Goal: Task Accomplishment & Management: Manage account settings

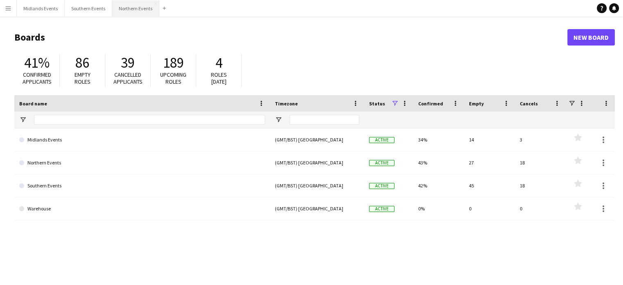
click at [126, 7] on button "Northern Events Close" at bounding box center [135, 8] width 47 height 16
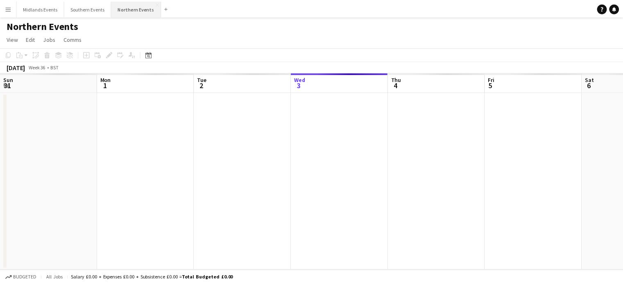
scroll to position [0, 196]
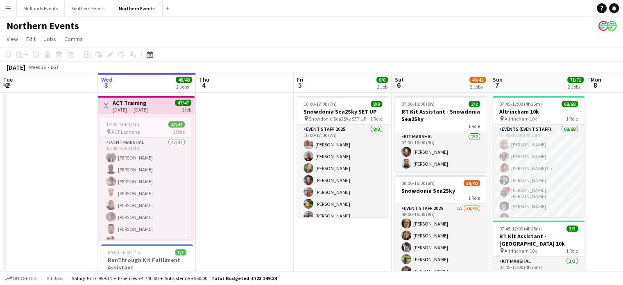
click at [150, 54] on icon at bounding box center [150, 55] width 3 height 3
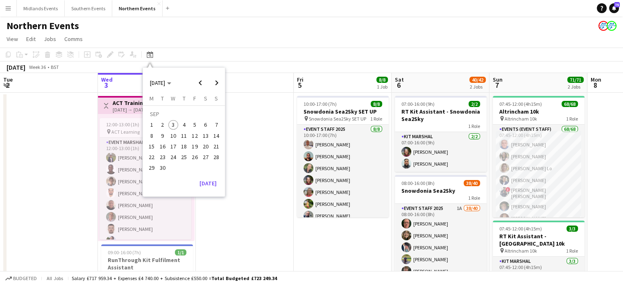
click at [219, 159] on span "28" at bounding box center [216, 157] width 10 height 10
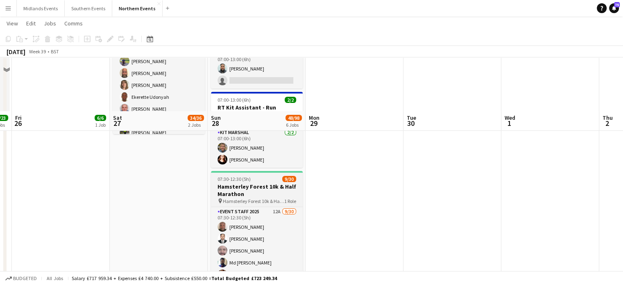
scroll to position [157, 0]
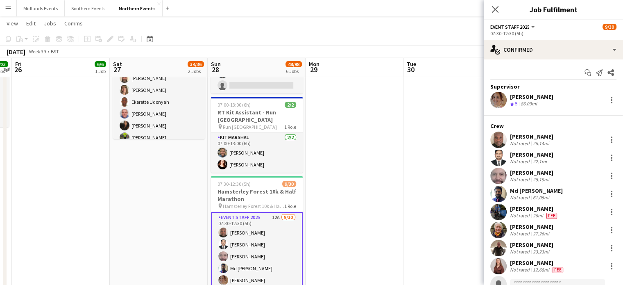
scroll to position [41, 0]
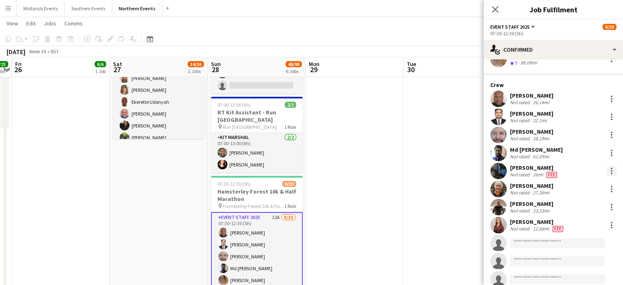
click at [607, 170] on div at bounding box center [612, 171] width 10 height 10
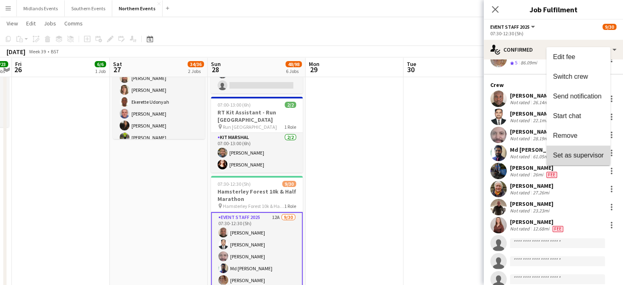
click at [582, 160] on button "Set as supervisor" at bounding box center [579, 155] width 64 height 20
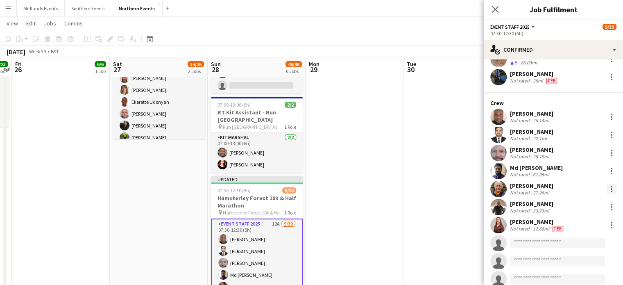
click at [611, 186] on div at bounding box center [612, 187] width 2 height 2
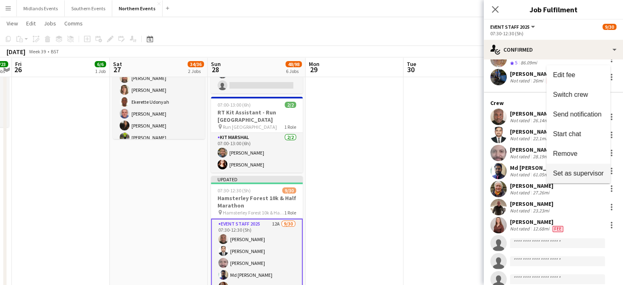
click at [594, 173] on span "Set as supervisor" at bounding box center [578, 173] width 51 height 7
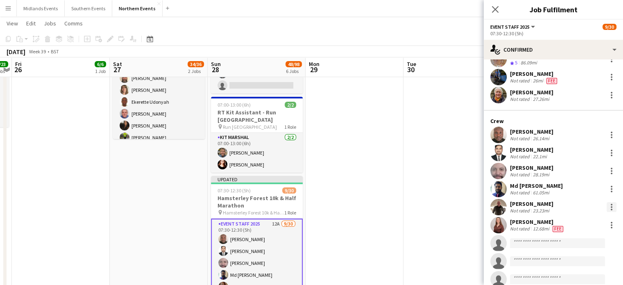
click at [611, 205] on div at bounding box center [612, 205] width 2 height 2
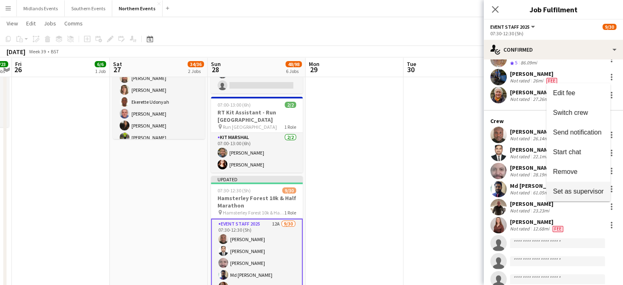
click at [593, 188] on span "Set as supervisor" at bounding box center [578, 191] width 51 height 7
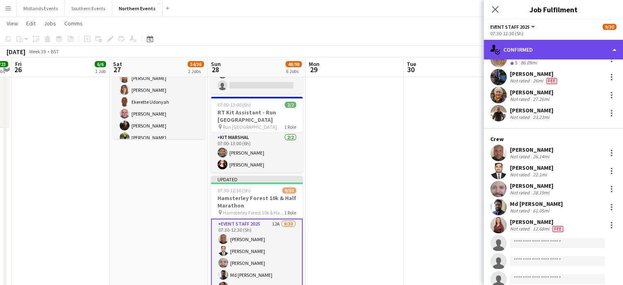
click at [545, 51] on div "single-neutral-actions-check-2 Confirmed" at bounding box center [553, 50] width 139 height 20
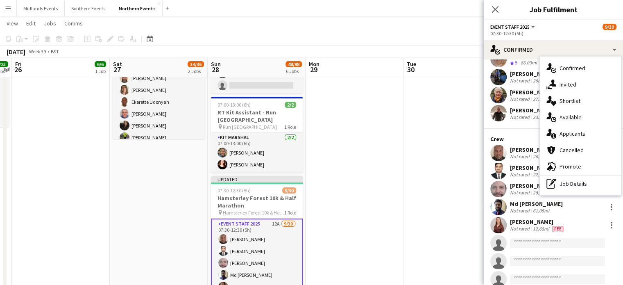
click at [569, 133] on span "Applicants" at bounding box center [573, 133] width 26 height 7
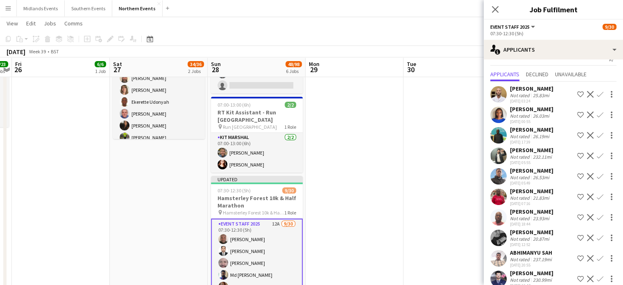
scroll to position [0, 0]
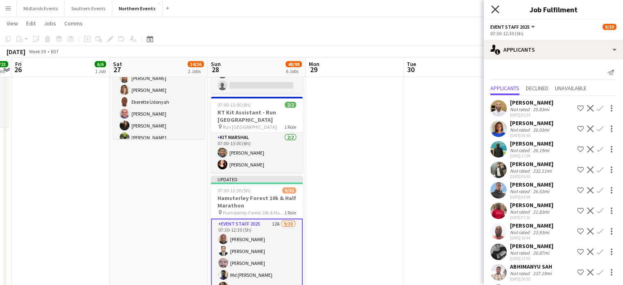
click at [494, 8] on icon "Close pop-in" at bounding box center [495, 9] width 8 height 8
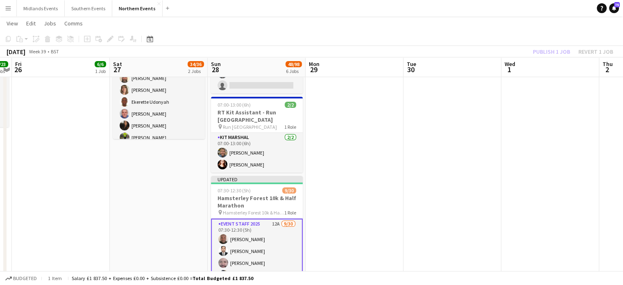
drag, startPoint x: 240, startPoint y: 242, endPoint x: 247, endPoint y: 241, distance: 7.0
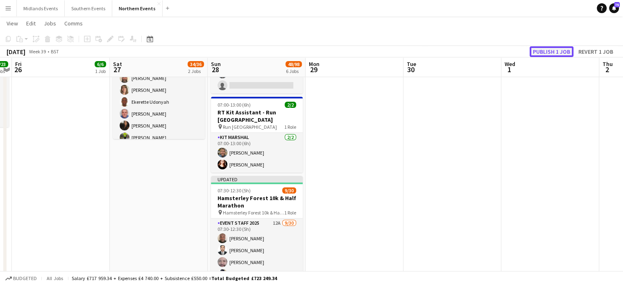
drag, startPoint x: 550, startPoint y: 55, endPoint x: 551, endPoint y: 50, distance: 5.1
click at [550, 55] on button "Publish 1 job" at bounding box center [552, 51] width 44 height 11
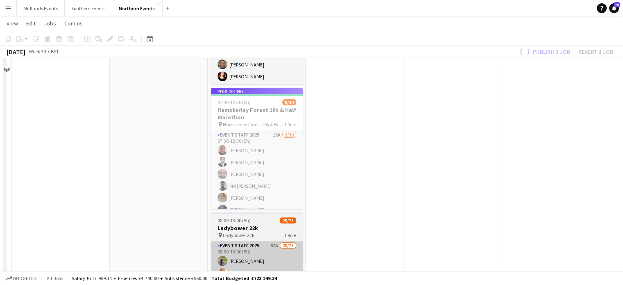
scroll to position [280, 0]
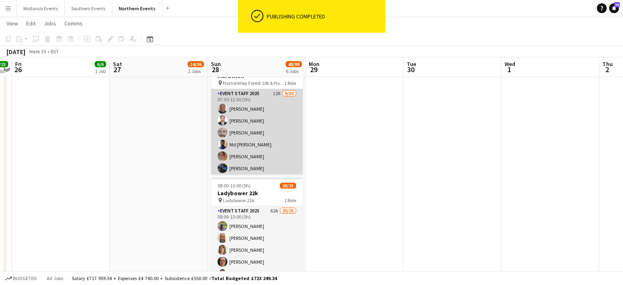
click at [243, 141] on app-card-role "Event Staff 2025 12A [DATE] 07:30-12:30 (5h) [PERSON_NAME] [PERSON_NAME] [PERSO…" at bounding box center [257, 275] width 92 height 373
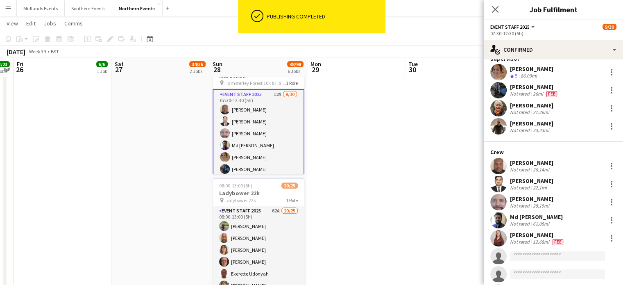
scroll to position [41, 0]
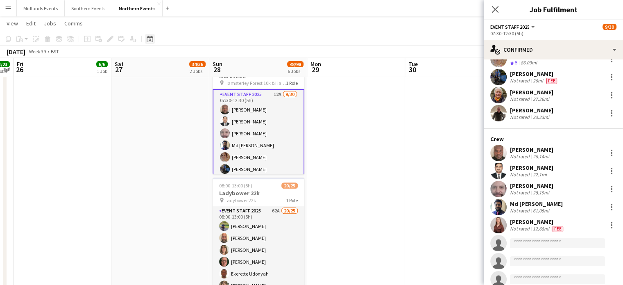
click at [150, 39] on icon at bounding box center [150, 40] width 3 height 3
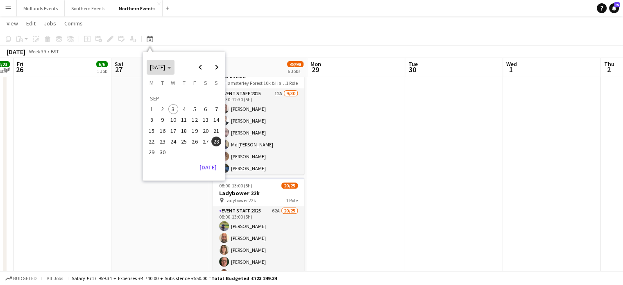
click at [171, 66] on span "[DATE]" at bounding box center [160, 67] width 21 height 7
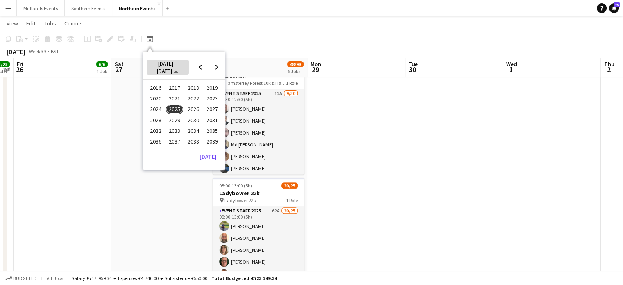
click at [177, 66] on span "[DATE] – [DATE]" at bounding box center [167, 67] width 20 height 15
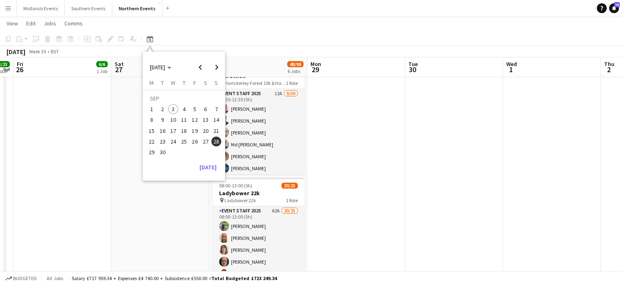
click at [219, 108] on span "7" at bounding box center [216, 109] width 10 height 10
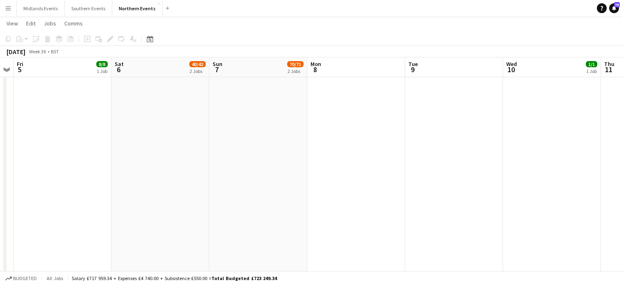
scroll to position [0, 282]
click at [320, 168] on app-date-cell at bounding box center [355, 127] width 98 height 630
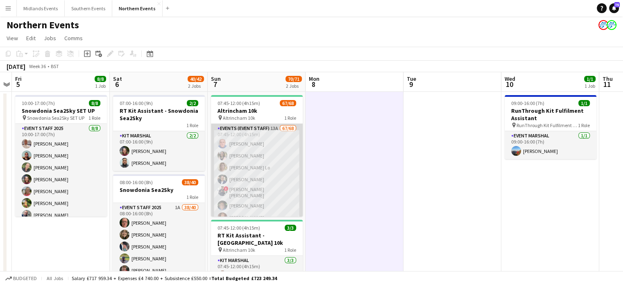
scroll to position [0, 0]
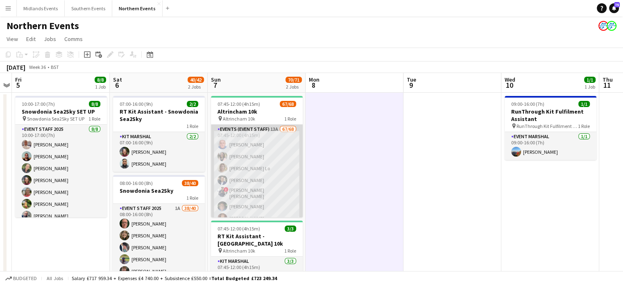
drag, startPoint x: 239, startPoint y: 188, endPoint x: 284, endPoint y: 182, distance: 44.6
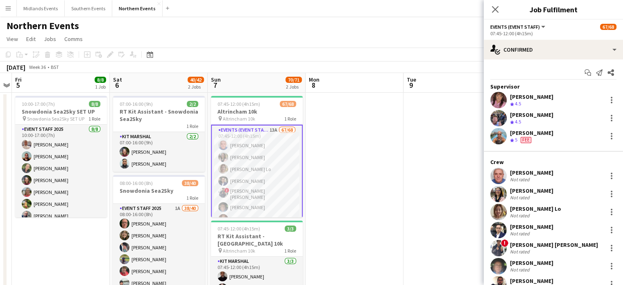
scroll to position [0, 282]
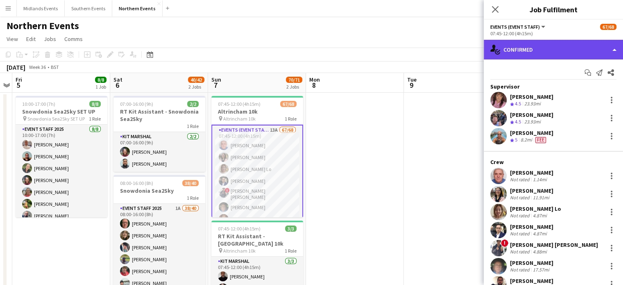
click at [570, 45] on div "single-neutral-actions-check-2 Confirmed" at bounding box center [553, 50] width 139 height 20
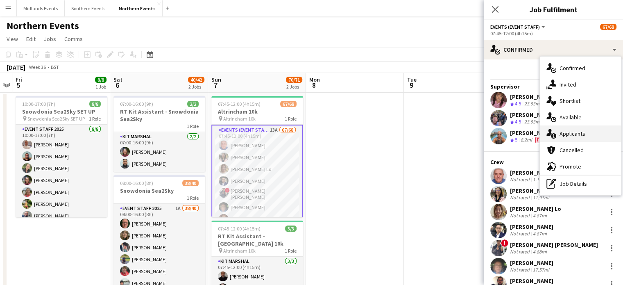
click at [573, 132] on span "Applicants" at bounding box center [573, 133] width 26 height 7
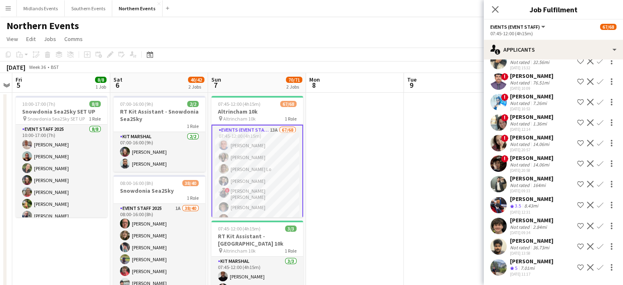
scroll to position [74, 0]
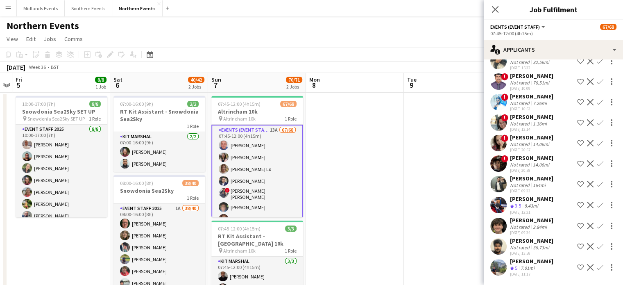
click at [597, 268] on app-icon "Confirm" at bounding box center [600, 267] width 7 height 7
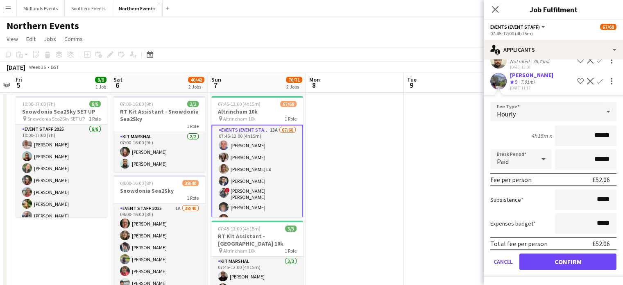
scroll to position [259, 0]
click at [557, 262] on button "Confirm" at bounding box center [568, 261] width 97 height 16
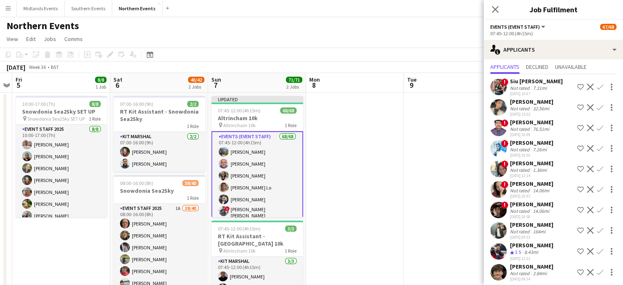
scroll to position [0, 0]
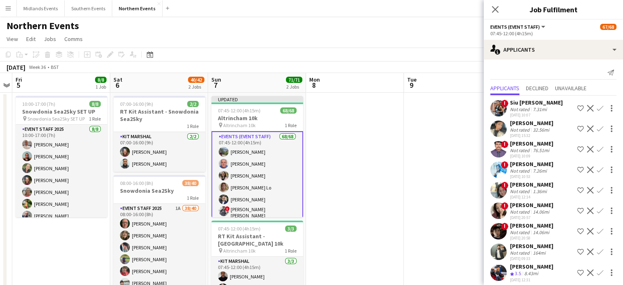
drag, startPoint x: 267, startPoint y: 169, endPoint x: 264, endPoint y: 161, distance: 8.6
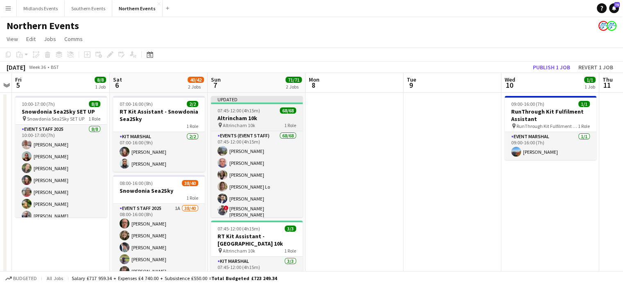
click at [259, 119] on h3 "Altrincham 10k" at bounding box center [257, 117] width 92 height 7
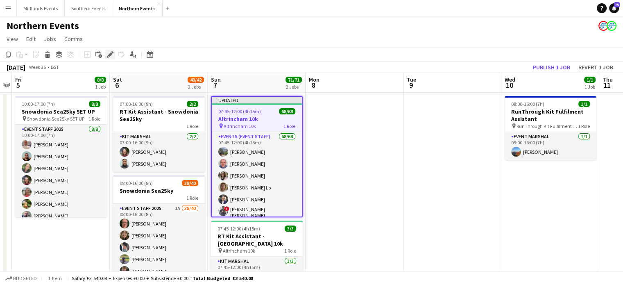
click at [110, 55] on icon at bounding box center [110, 54] width 5 height 5
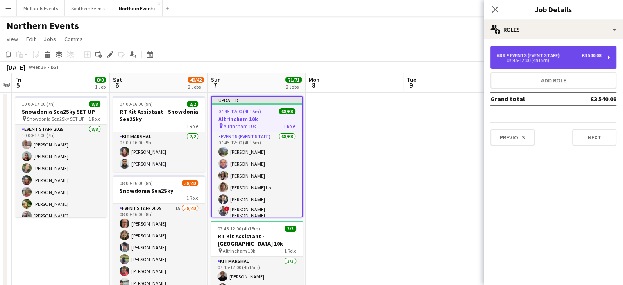
click at [593, 59] on div "07:45-12:00 (4h15m)" at bounding box center [549, 60] width 105 height 4
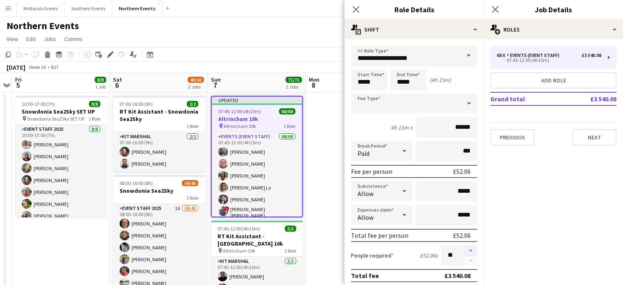
click at [464, 247] on button "button" at bounding box center [470, 250] width 13 height 11
type input "**"
click at [493, 11] on icon "Close pop-in" at bounding box center [495, 9] width 8 height 8
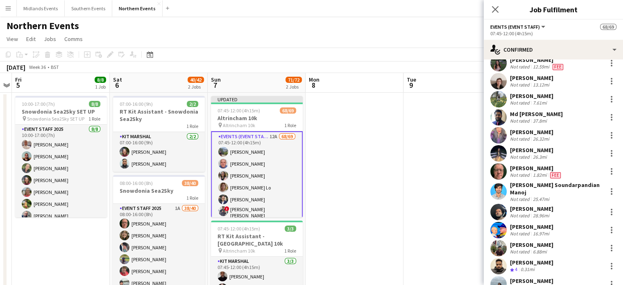
scroll to position [369, 0]
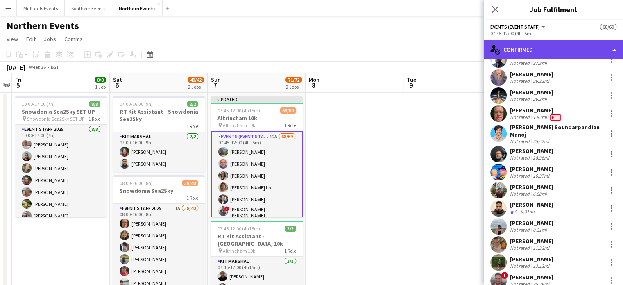
drag, startPoint x: 548, startPoint y: 57, endPoint x: 552, endPoint y: 55, distance: 4.4
click at [549, 58] on div "single-neutral-actions-check-2 Confirmed" at bounding box center [553, 50] width 139 height 20
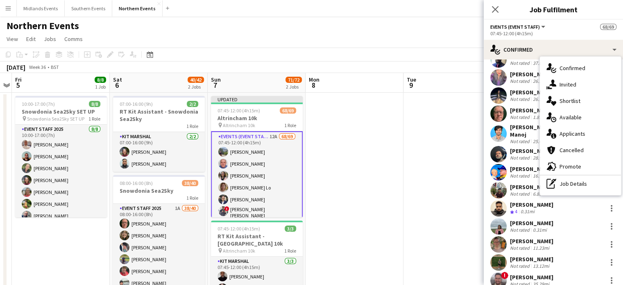
click at [583, 134] on span "Applicants" at bounding box center [573, 133] width 26 height 7
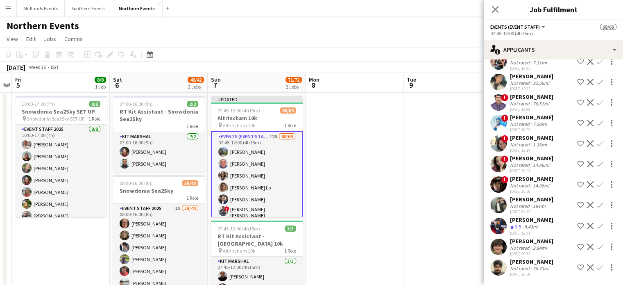
scroll to position [123, 0]
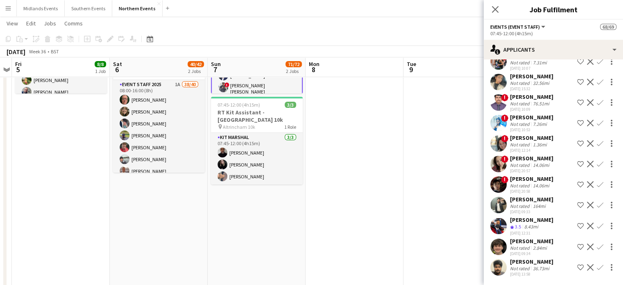
click at [597, 243] on app-icon "Confirm" at bounding box center [600, 246] width 7 height 7
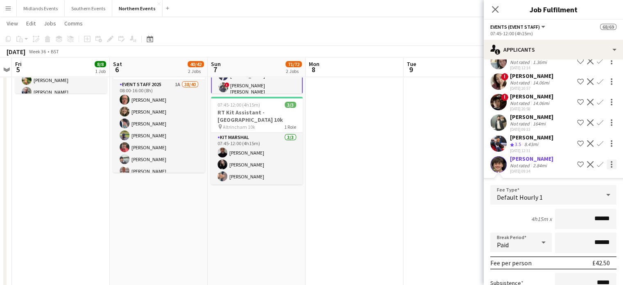
scroll to position [236, 0]
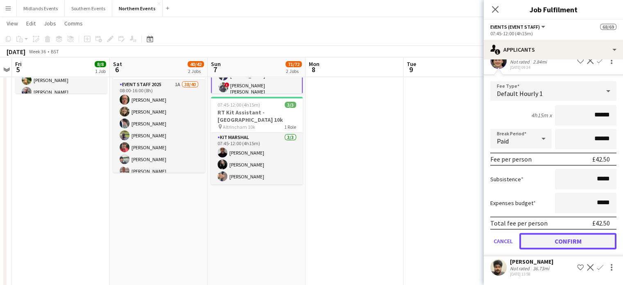
click at [574, 233] on button "Confirm" at bounding box center [568, 241] width 97 height 16
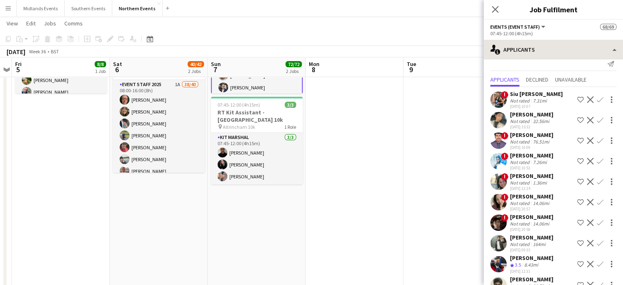
scroll to position [0, 0]
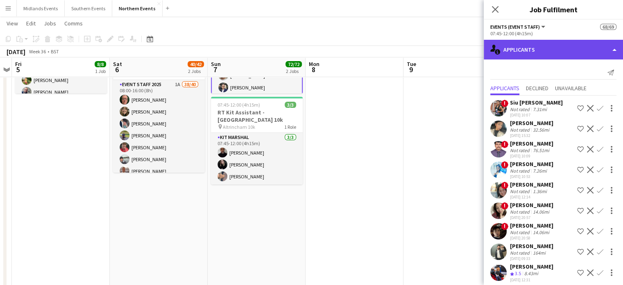
click at [507, 40] on div "single-neutral-actions-information Applicants" at bounding box center [553, 50] width 139 height 20
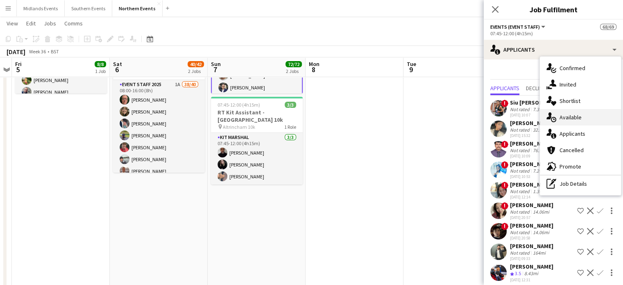
drag, startPoint x: 572, startPoint y: 118, endPoint x: 572, endPoint y: 113, distance: 5.7
click at [571, 118] on span "Available" at bounding box center [571, 117] width 22 height 7
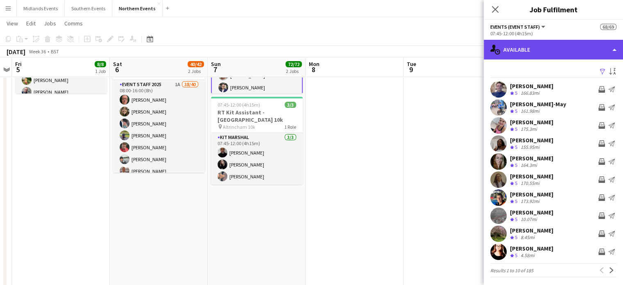
click at [541, 43] on div "single-neutral-actions-upload Available" at bounding box center [553, 50] width 139 height 20
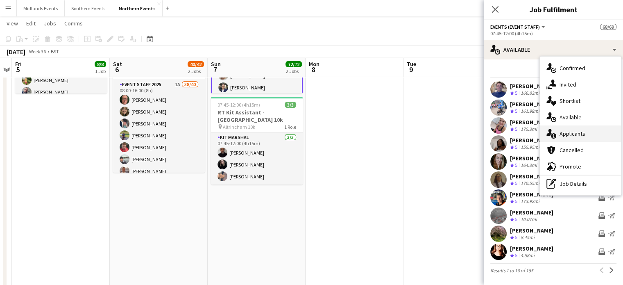
click at [564, 131] on span "Applicants" at bounding box center [573, 133] width 26 height 7
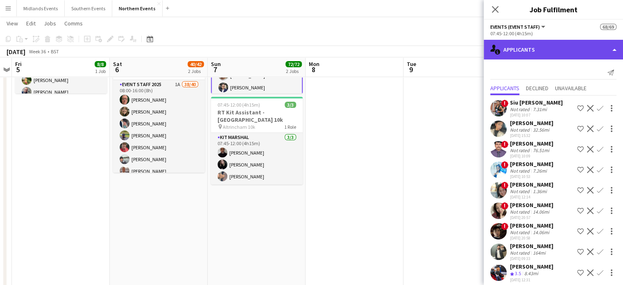
click at [534, 55] on div "single-neutral-actions-information Applicants" at bounding box center [553, 50] width 139 height 20
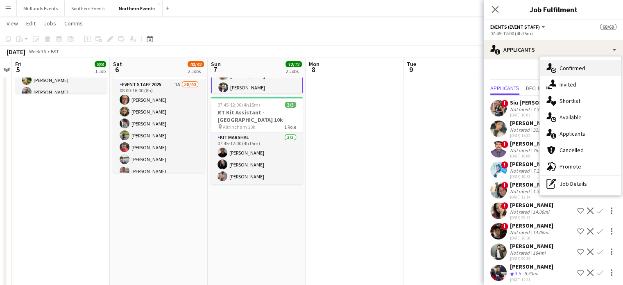
click at [571, 70] on span "Confirmed" at bounding box center [573, 67] width 26 height 7
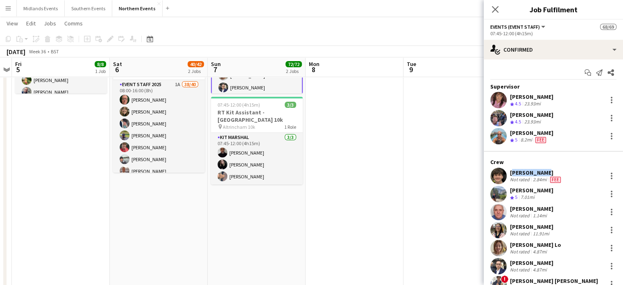
drag, startPoint x: 543, startPoint y: 173, endPoint x: 511, endPoint y: 173, distance: 32.0
click at [511, 173] on div "[PERSON_NAME]" at bounding box center [536, 172] width 52 height 7
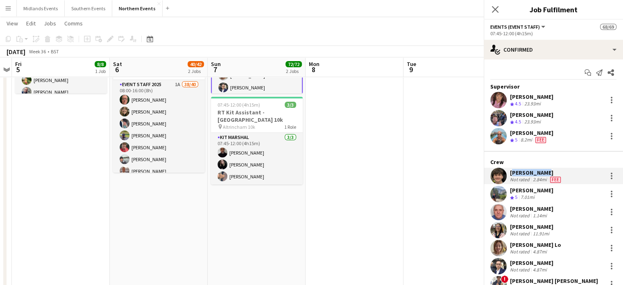
copy div "[PERSON_NAME]"
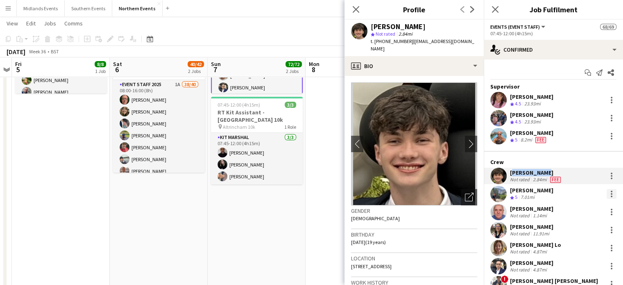
click at [611, 193] on div at bounding box center [612, 194] width 2 height 2
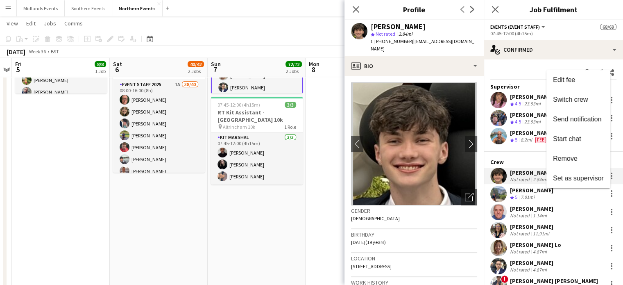
drag, startPoint x: 593, startPoint y: 176, endPoint x: 580, endPoint y: 170, distance: 14.3
click at [593, 176] on span "Set as supervisor" at bounding box center [578, 178] width 51 height 7
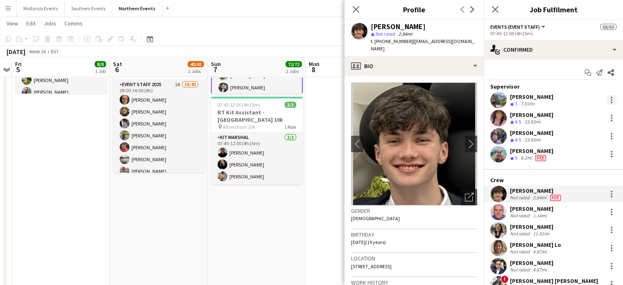
click at [611, 103] on div at bounding box center [612, 103] width 2 height 2
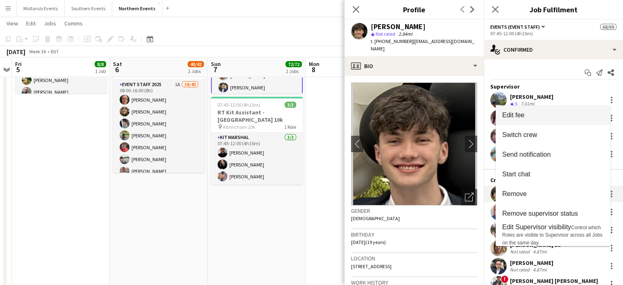
click at [527, 120] on button "Edit fee" at bounding box center [553, 115] width 115 height 20
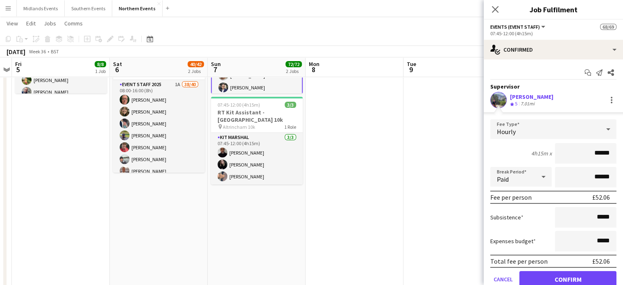
drag, startPoint x: 581, startPoint y: 151, endPoint x: 629, endPoint y: 154, distance: 48.0
click at [623, 154] on html "Menu Boards Boards Boards All jobs Status Workforce Workforce My Workforce Recr…" at bounding box center [311, 282] width 623 height 811
click at [591, 152] on input at bounding box center [585, 153] width 61 height 20
type input "*****"
click at [570, 282] on button "Confirm" at bounding box center [568, 279] width 97 height 16
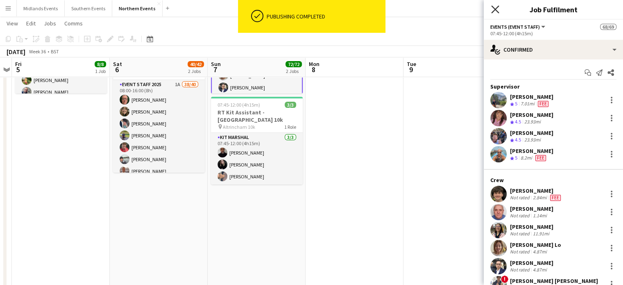
click at [497, 10] on icon at bounding box center [495, 9] width 8 height 8
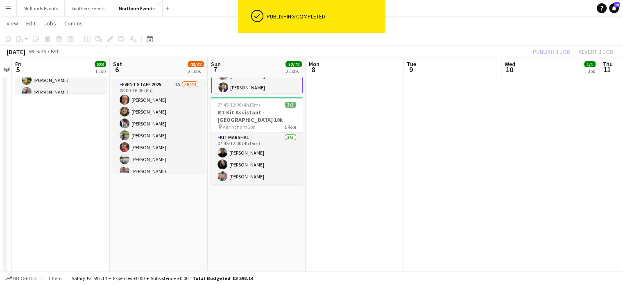
click at [558, 54] on div "Publish 1 job Revert 1 job" at bounding box center [573, 51] width 100 height 11
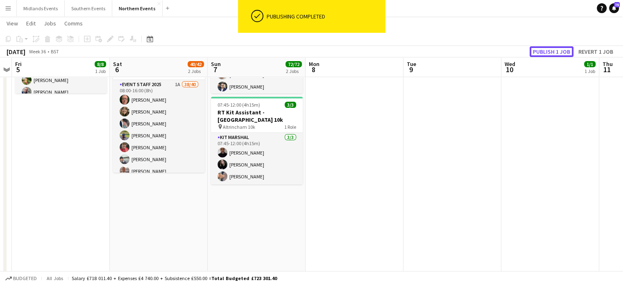
click at [557, 50] on button "Publish 1 job" at bounding box center [552, 51] width 44 height 11
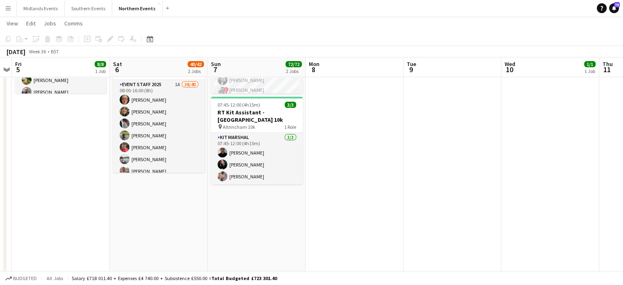
click at [347, 125] on app-date-cell at bounding box center [355, 284] width 98 height 630
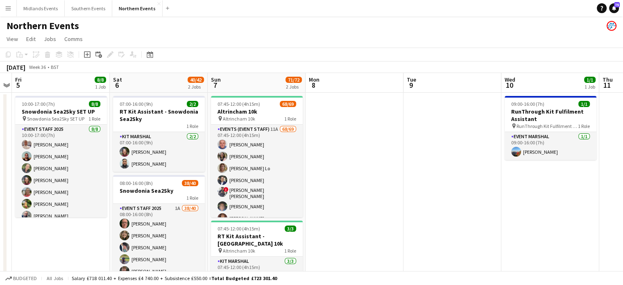
drag, startPoint x: 492, startPoint y: 180, endPoint x: 218, endPoint y: 239, distance: 280.1
click at [218, 239] on app-calendar-viewport "Tue 2 Wed 3 48/48 2 Jobs Thu 4 Fri 5 8/8 1 Job Sat 6 40/42 2 Jobs Sun 7 71/72 2…" at bounding box center [311, 237] width 623 height 328
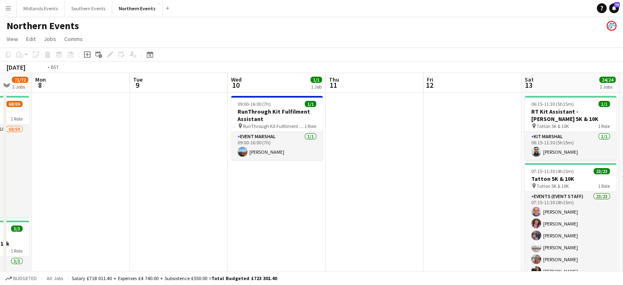
drag, startPoint x: 402, startPoint y: 223, endPoint x: 256, endPoint y: 225, distance: 146.3
click at [256, 225] on app-calendar-viewport "Thu 4 Fri 5 8/8 1 Job Sat 6 40/42 2 Jobs Sun 7 71/72 2 Jobs Mon 8 Tue 9 Wed 10 …" at bounding box center [311, 237] width 623 height 328
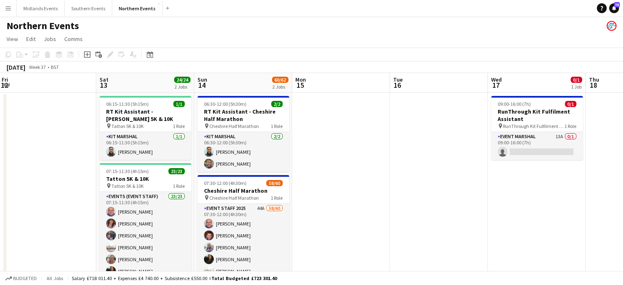
scroll to position [0, 200]
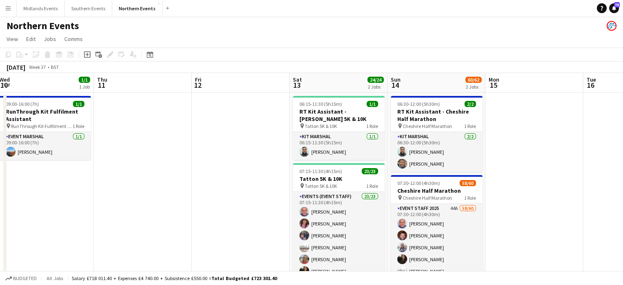
drag, startPoint x: 490, startPoint y: 245, endPoint x: 404, endPoint y: 245, distance: 85.7
click at [404, 245] on app-calendar-viewport "Mon 8 Tue 9 Wed 10 1/1 1 Job Thu 11 Fri 12 Sat 13 24/24 2 Jobs Sun 14 60/62 2 J…" at bounding box center [311, 237] width 623 height 328
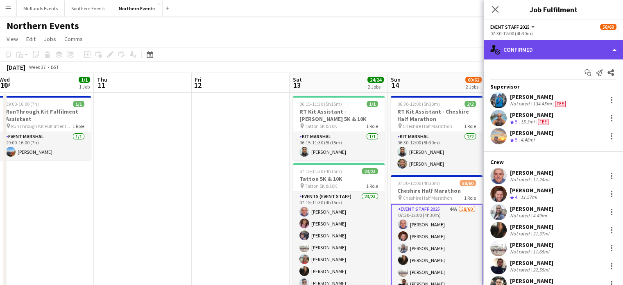
click at [568, 50] on div "single-neutral-actions-check-2 Confirmed" at bounding box center [553, 50] width 139 height 20
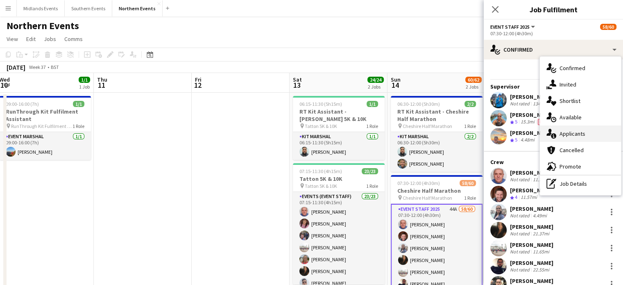
click at [584, 132] on span "Applicants" at bounding box center [573, 133] width 26 height 7
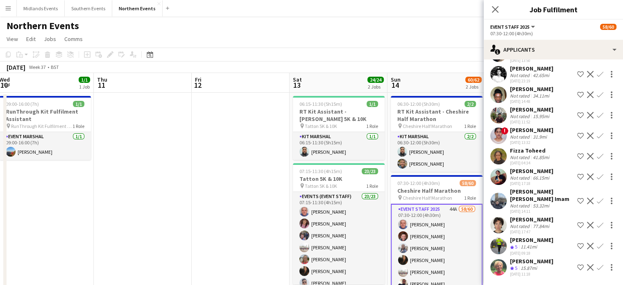
scroll to position [643, 0]
drag, startPoint x: 534, startPoint y: 254, endPoint x: 507, endPoint y: 259, distance: 27.8
click at [507, 259] on div "[PERSON_NAME] Crew rating 5 15.87mi [DATE] 11:18 Shortlist crew Decline Confirm" at bounding box center [553, 267] width 139 height 20
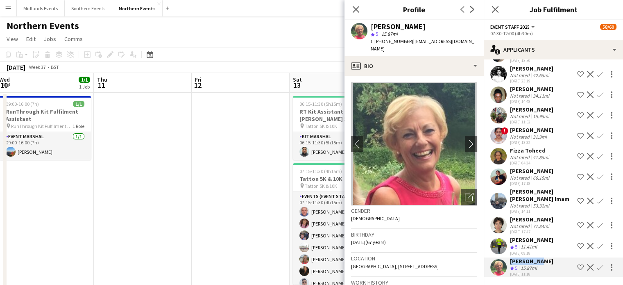
copy div "[PERSON_NAME]"
